Goal: Book appointment/travel/reservation

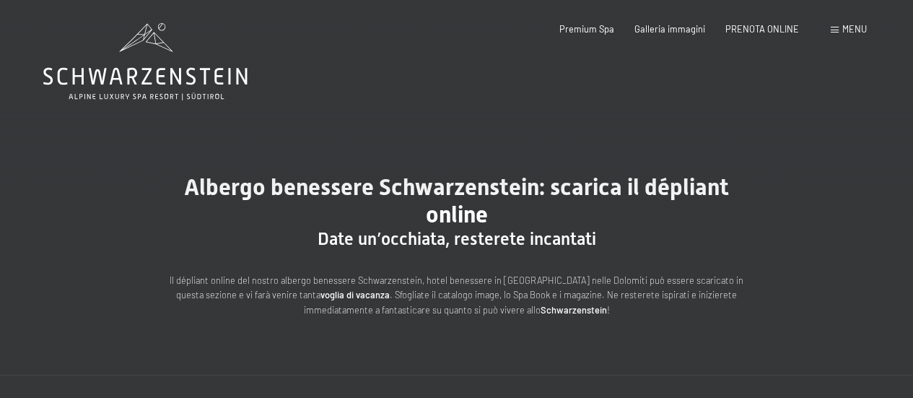
click at [455, 219] on span "Albergo benessere Schwarzenstein: scarica il dépliant online" at bounding box center [456, 200] width 545 height 55
click at [457, 203] on span "Albergo benessere Schwarzenstein: scarica il dépliant online" at bounding box center [456, 200] width 545 height 55
click at [437, 234] on span "Date un’occhiata, resterete incantati" at bounding box center [456, 239] width 279 height 20
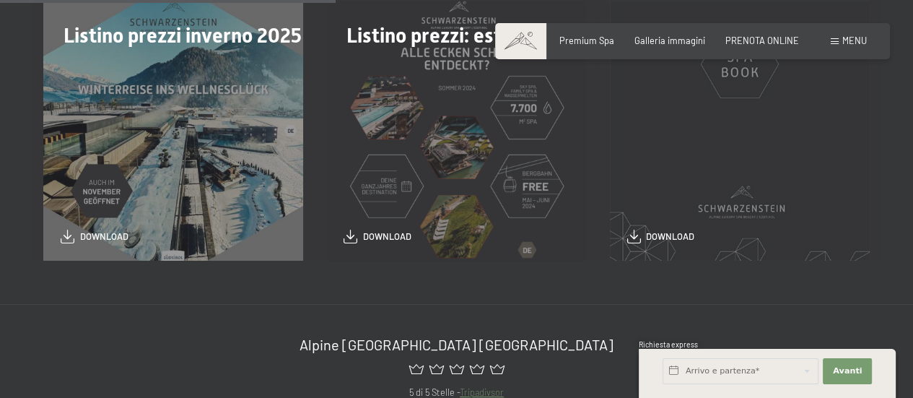
scroll to position [442, 0]
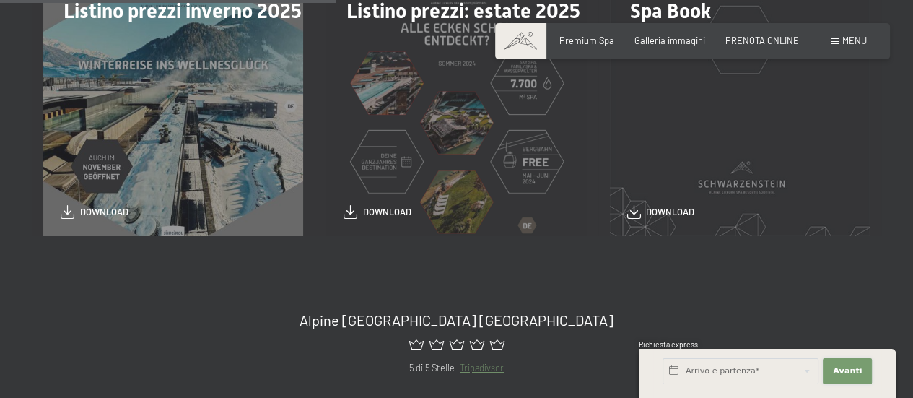
click at [846, 362] on button "Avanti Nascondere i campi dell'indirizzo" at bounding box center [847, 371] width 49 height 26
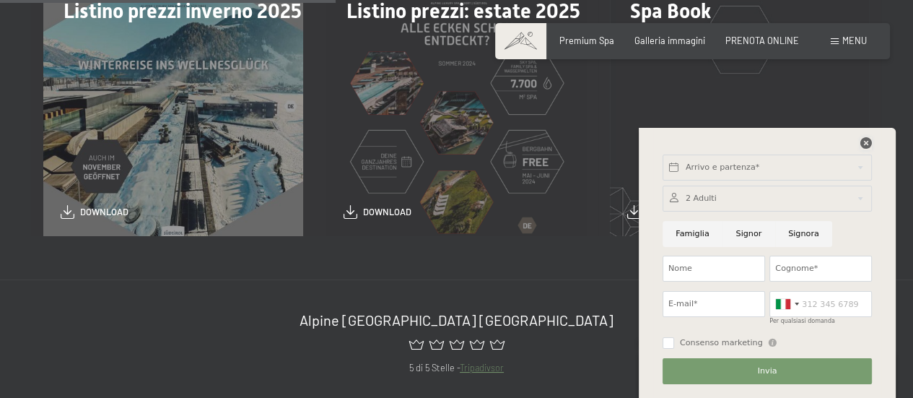
click at [866, 141] on icon at bounding box center [866, 143] width 12 height 12
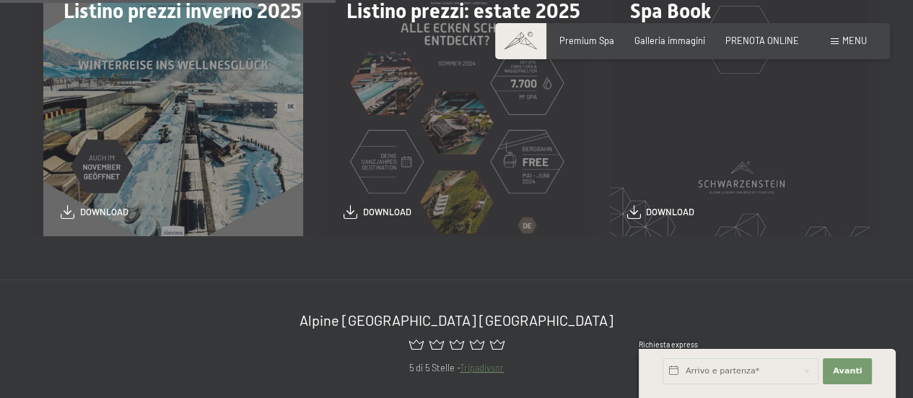
click at [389, 86] on div "Listino prezzi: estate 2025 download" at bounding box center [456, 106] width 283 height 260
click at [193, 149] on div "Listino prezzi inverno 2025 download" at bounding box center [173, 106] width 283 height 260
click at [387, 170] on div "Listino prezzi: estate 2025 download" at bounding box center [456, 106] width 283 height 260
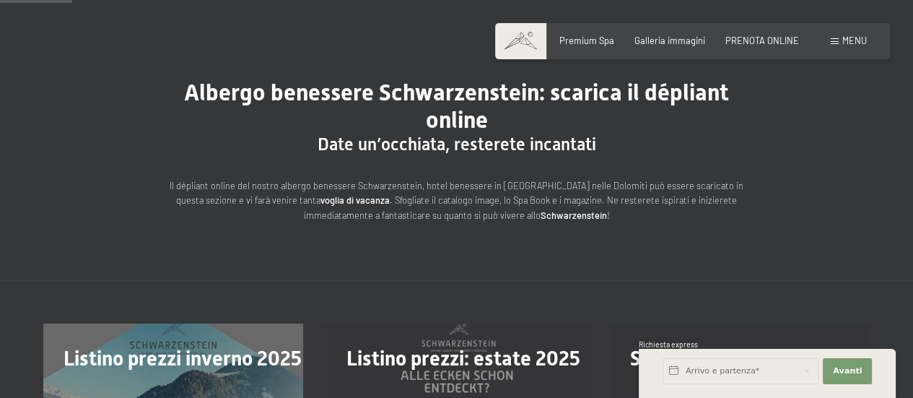
click at [574, 218] on strong "Schwarzenstein" at bounding box center [573, 215] width 66 height 12
click at [496, 359] on span "Listino prezzi: estate 2025" at bounding box center [463, 358] width 234 height 24
drag, startPoint x: 491, startPoint y: 351, endPoint x: 476, endPoint y: 349, distance: 14.7
click at [489, 351] on span "Listino prezzi: estate 2025" at bounding box center [463, 358] width 234 height 24
click at [467, 349] on span "Listino prezzi: estate 2025" at bounding box center [463, 358] width 234 height 24
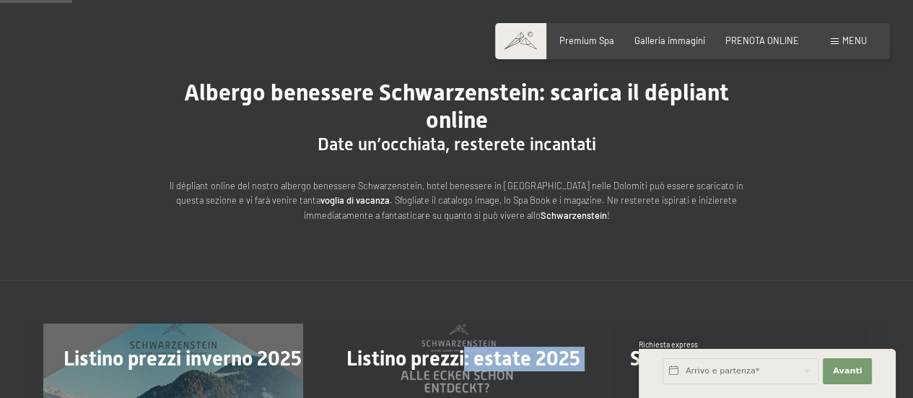
drag, startPoint x: 465, startPoint y: 347, endPoint x: 823, endPoint y: 255, distance: 368.9
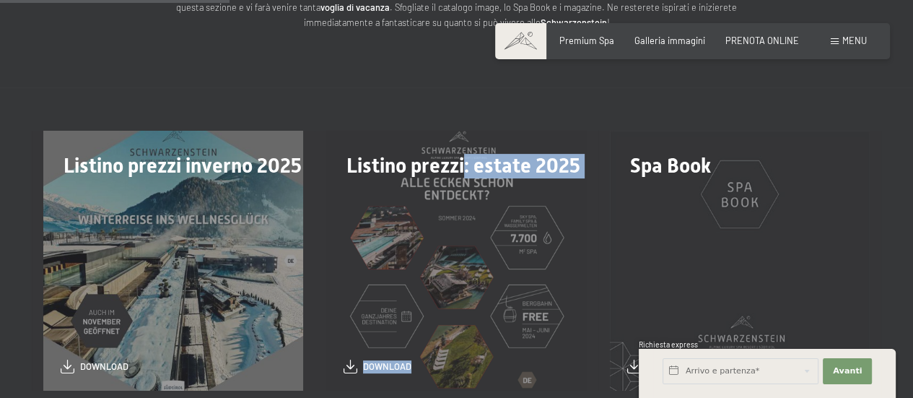
scroll to position [312, 0]
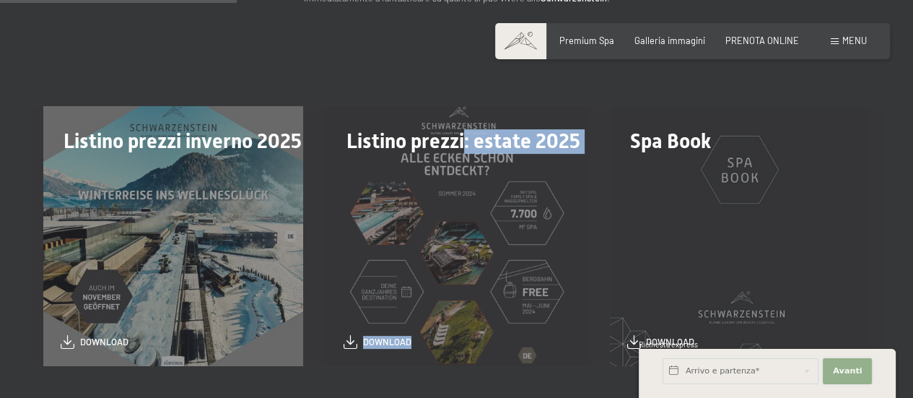
click at [851, 371] on span "Avanti" at bounding box center [847, 371] width 29 height 12
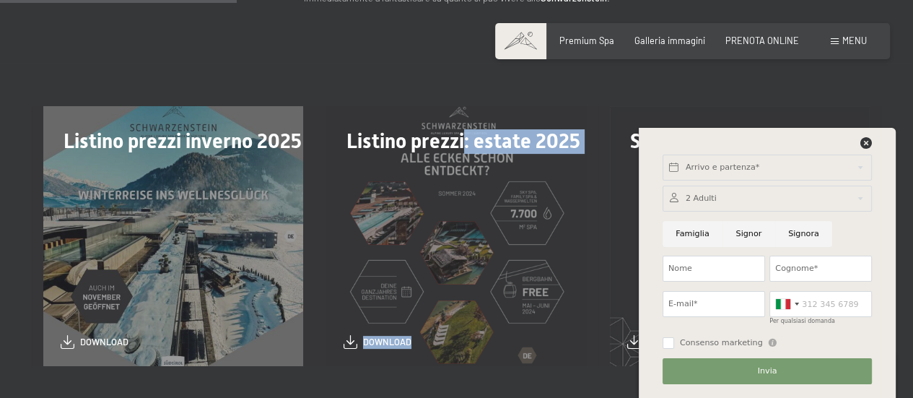
click at [694, 242] on input "Famiglia" at bounding box center [692, 234] width 60 height 26
radio input "true"
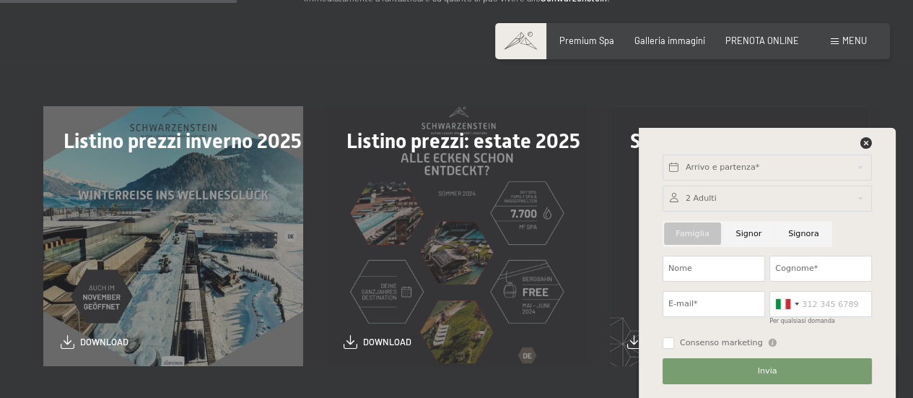
click at [683, 199] on div at bounding box center [766, 198] width 209 height 26
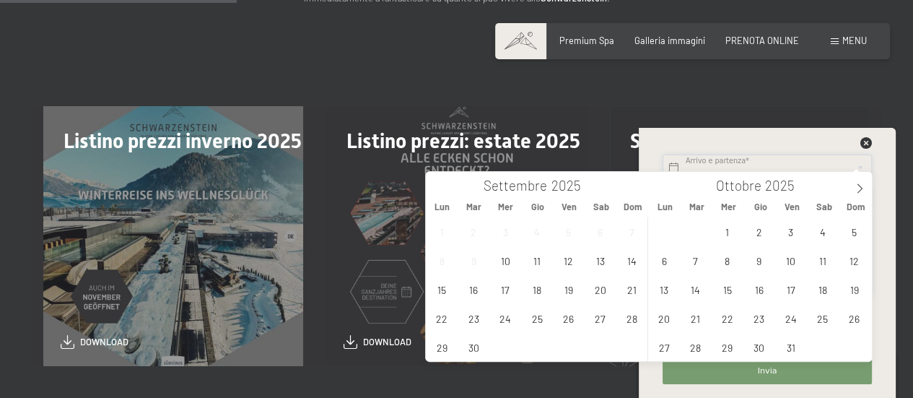
click at [688, 158] on input "text" at bounding box center [766, 167] width 209 height 26
click at [661, 286] on span "13" at bounding box center [663, 289] width 28 height 28
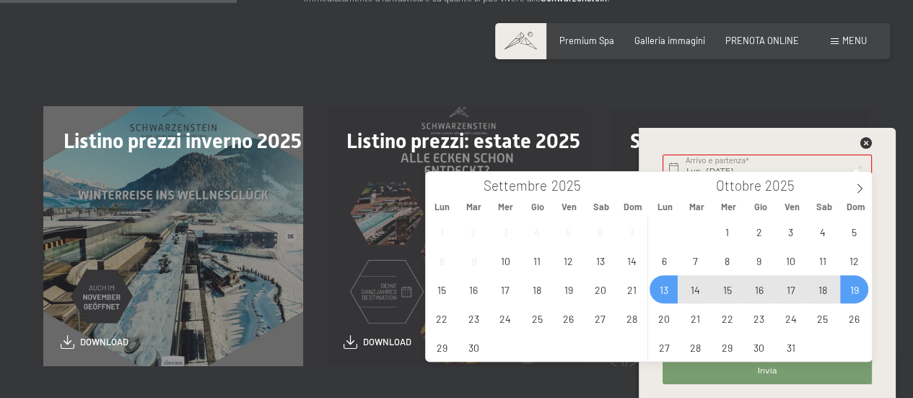
click at [858, 291] on span "19" at bounding box center [854, 289] width 28 height 28
type input "Lun. 13/10/2025 - Dom. 19/10/2025"
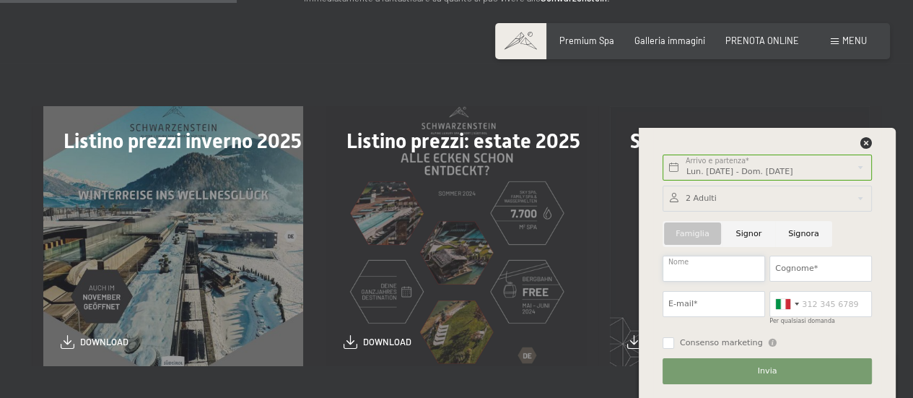
click at [722, 270] on input "Nome" at bounding box center [713, 268] width 102 height 26
type input "gualtiero"
click at [807, 265] on input "Cognome*" at bounding box center [820, 268] width 102 height 26
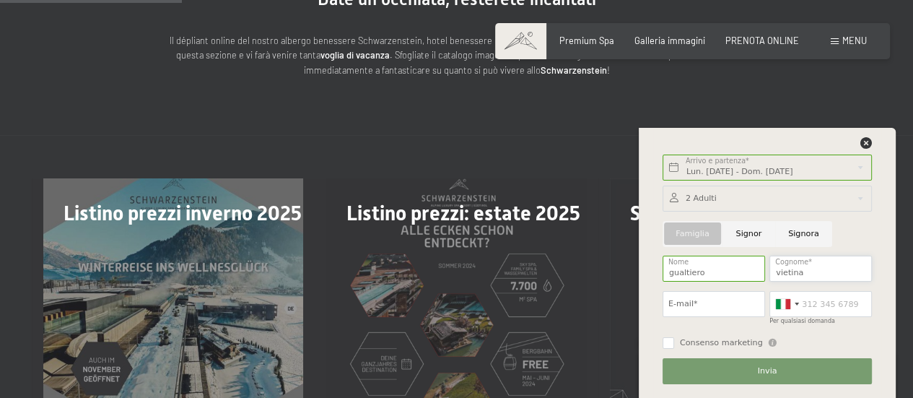
type input "vietina"
click at [701, 305] on input "E-mail*" at bounding box center [713, 304] width 102 height 26
type input "vgualtiero@tiscali.it"
click at [664, 343] on input "Consenso marketing" at bounding box center [668, 343] width 12 height 12
checkbox input "true"
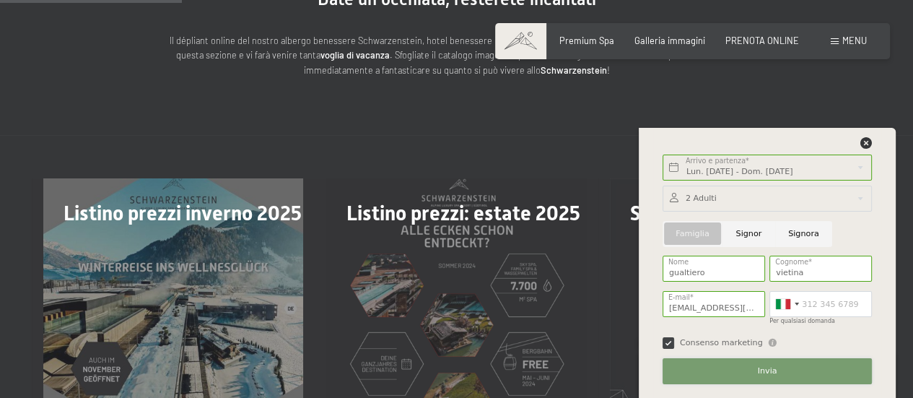
click at [768, 370] on span "Invia" at bounding box center [767, 371] width 19 height 12
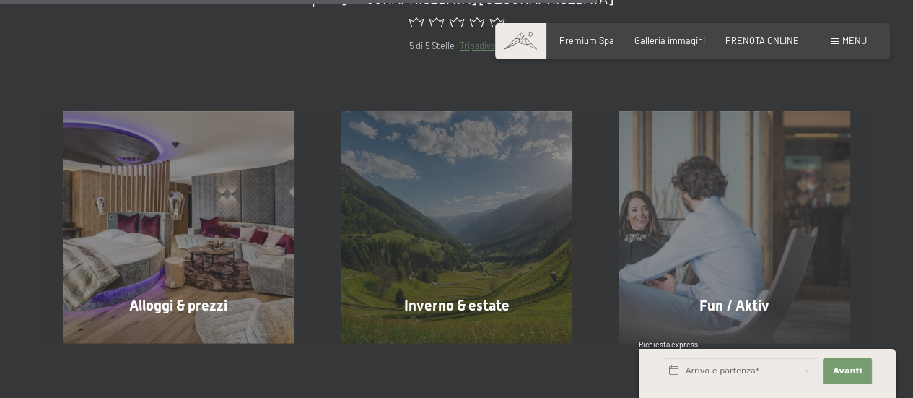
scroll to position [903, 0]
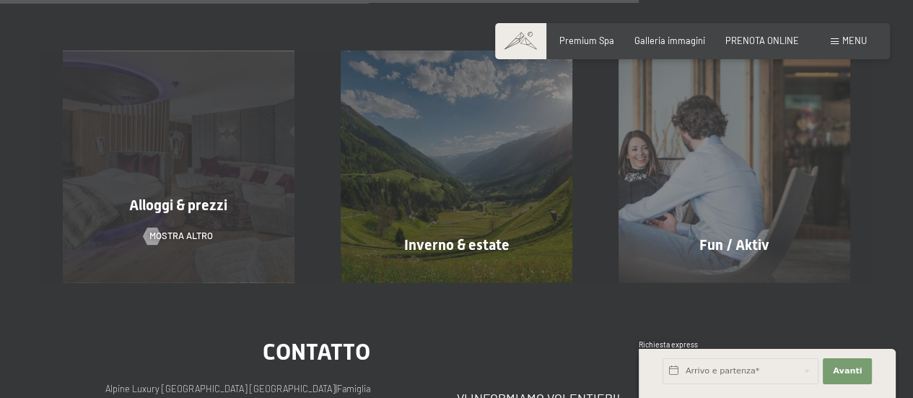
click at [180, 220] on div "Alloggi & prezzi mostra altro" at bounding box center [179, 167] width 278 height 232
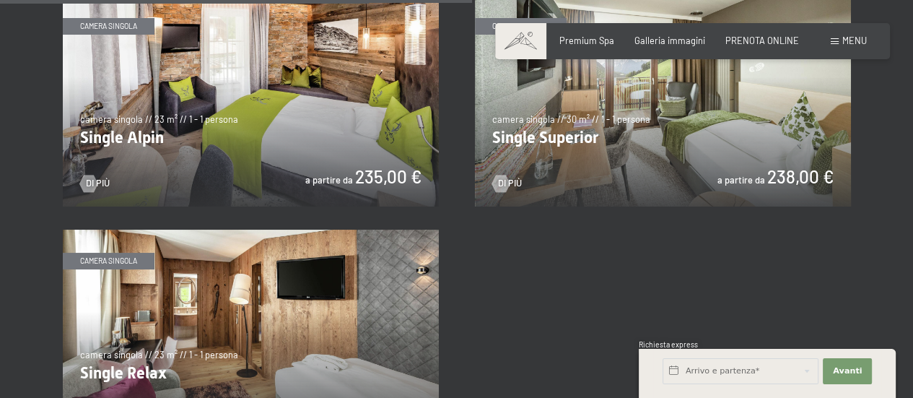
scroll to position [1745, 0]
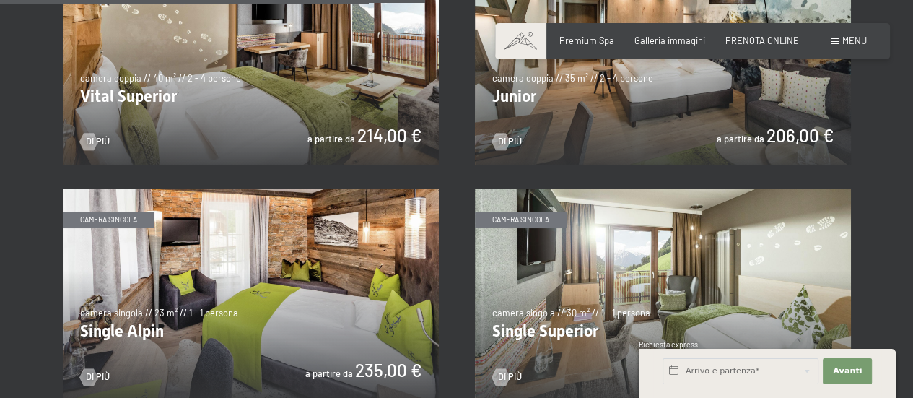
click at [362, 138] on img at bounding box center [251, 59] width 376 height 211
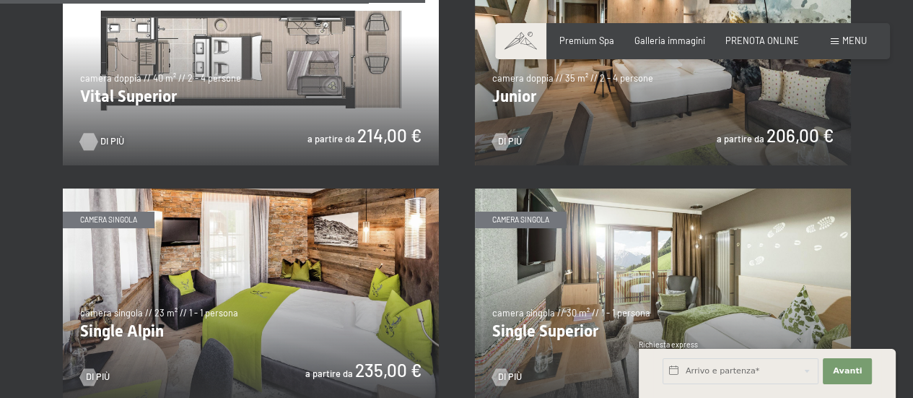
click at [87, 134] on div at bounding box center [89, 141] width 10 height 17
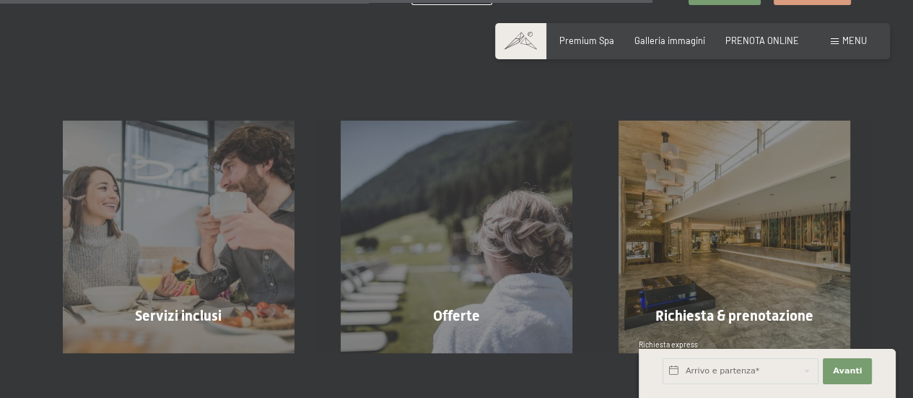
scroll to position [1349, 0]
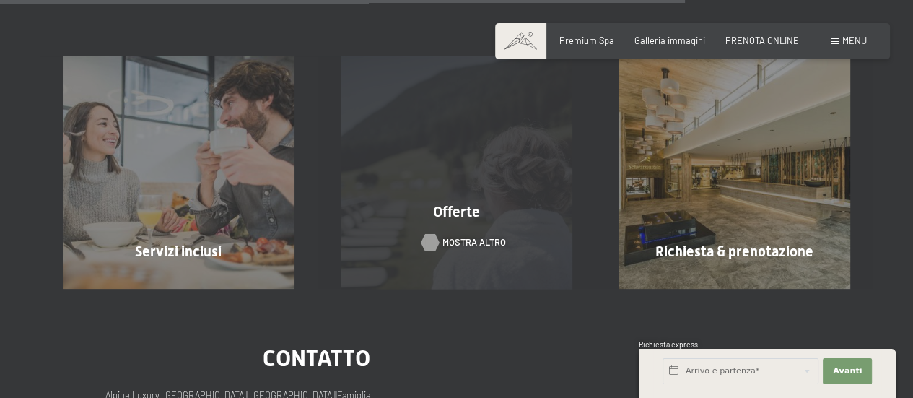
click at [444, 236] on span "mostra altro" at bounding box center [473, 242] width 63 height 13
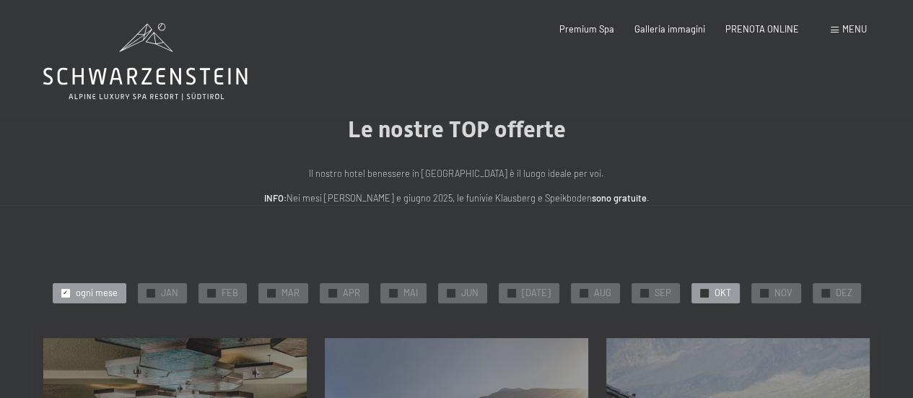
click at [714, 295] on span "OKT" at bounding box center [722, 292] width 17 height 13
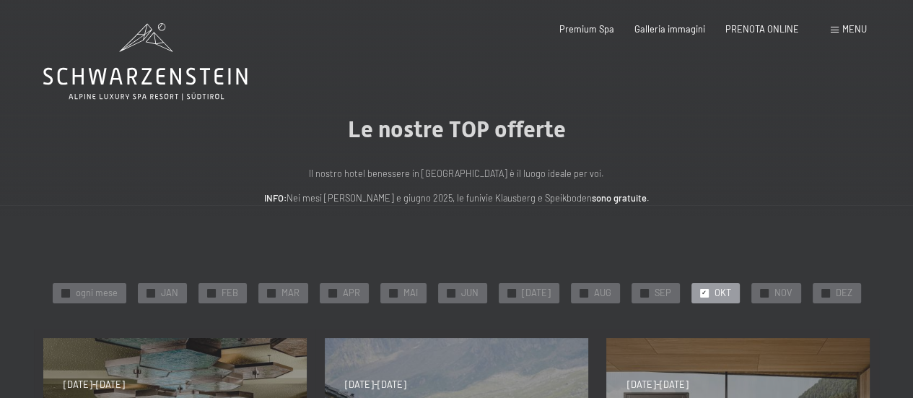
click at [714, 295] on span "OKT" at bounding box center [722, 292] width 17 height 13
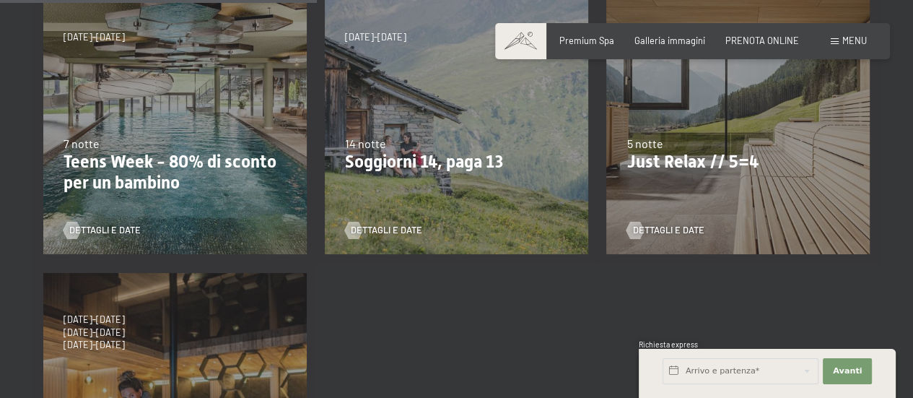
scroll to position [463, 0]
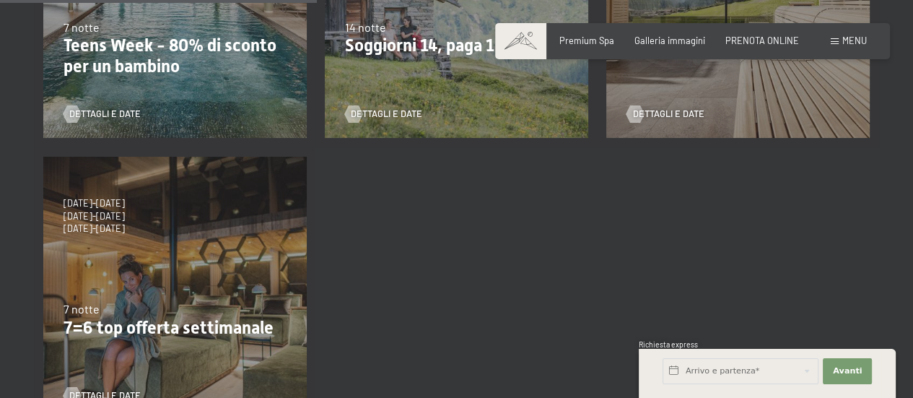
click at [186, 299] on div "4/10/2025-26/10/2025 1/11/2025-21/12/2025 10/1/2026-1/2/2026 7/3/2026-29/3/2026…" at bounding box center [174, 287] width 281 height 281
click at [193, 323] on p "7=6 top offerta settimanale" at bounding box center [174, 327] width 223 height 21
click at [186, 329] on p "7=6 top offerta settimanale" at bounding box center [174, 327] width 223 height 21
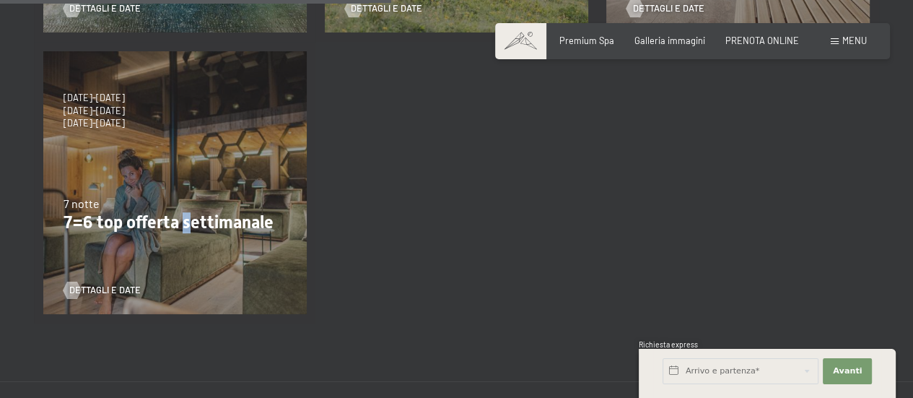
scroll to position [571, 0]
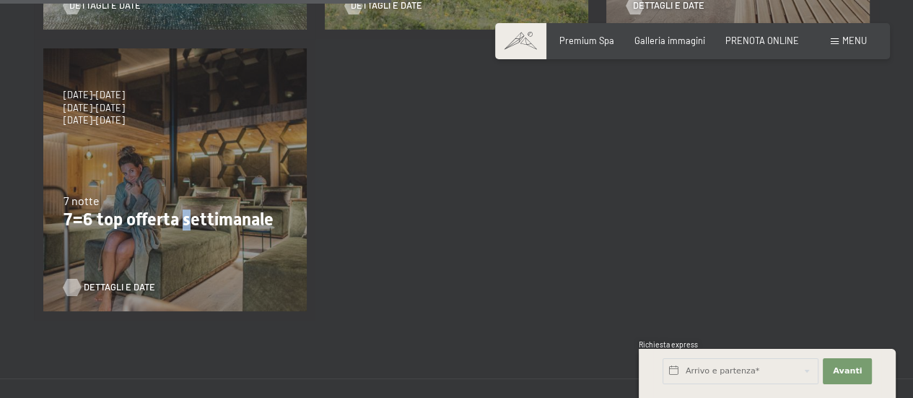
click at [87, 283] on span "Dettagli e Date" at bounding box center [119, 287] width 71 height 13
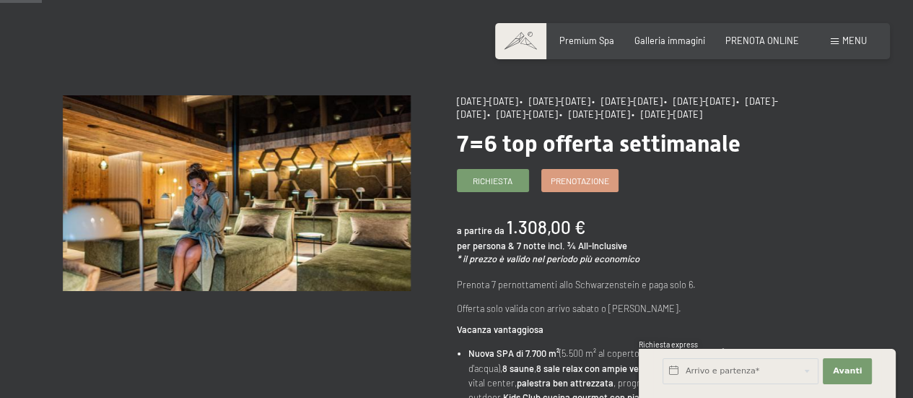
scroll to position [66, 0]
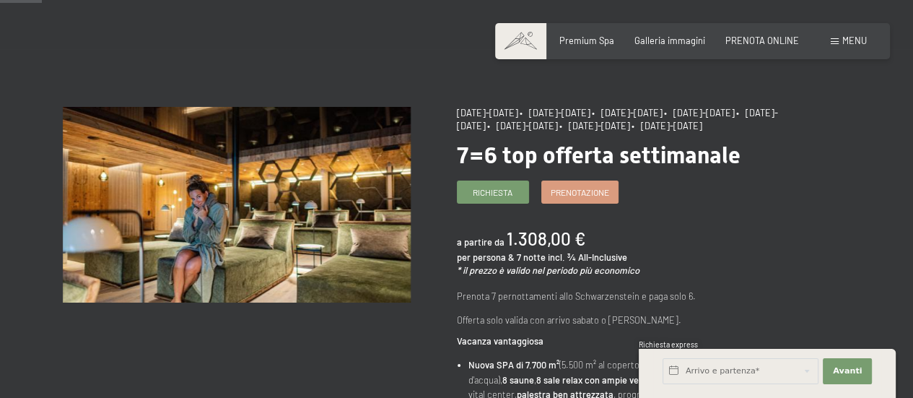
click at [620, 303] on p "Prenota 7 pernottamenti allo Schwarzenstein e paga solo 6." at bounding box center [631, 296] width 348 height 14
click at [577, 276] on em "* il prezzo è valido nel periodo più economico" at bounding box center [548, 270] width 183 height 12
drag, startPoint x: 628, startPoint y: 302, endPoint x: 522, endPoint y: 297, distance: 106.2
click at [346, 259] on img at bounding box center [237, 205] width 348 height 196
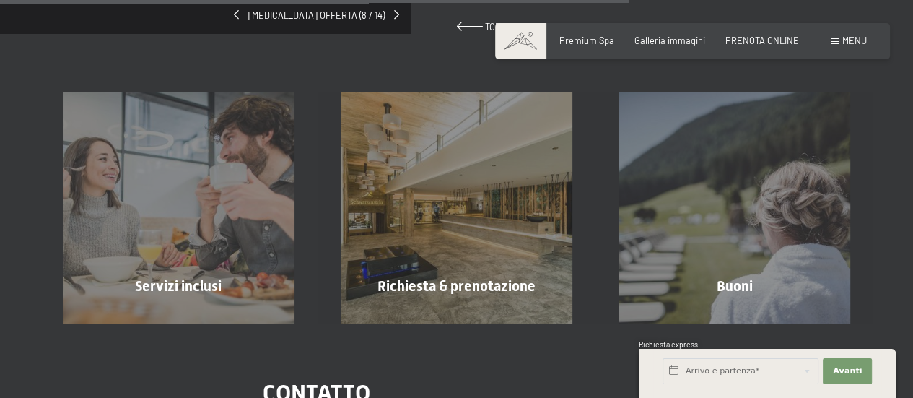
scroll to position [0, 0]
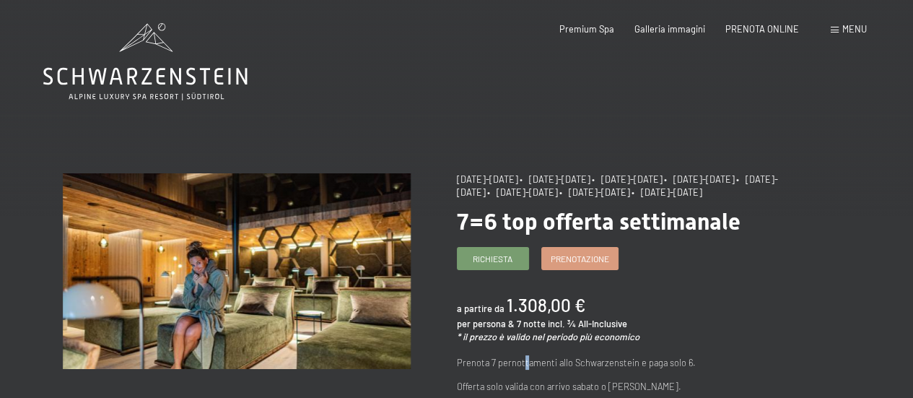
click at [322, 262] on img at bounding box center [237, 271] width 348 height 196
click at [180, 97] on icon at bounding box center [145, 61] width 204 height 77
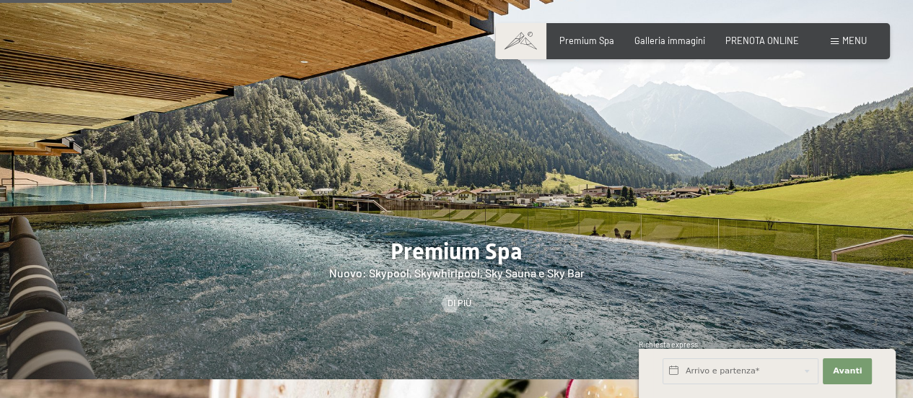
scroll to position [1621, 0]
